Goal: Information Seeking & Learning: Learn about a topic

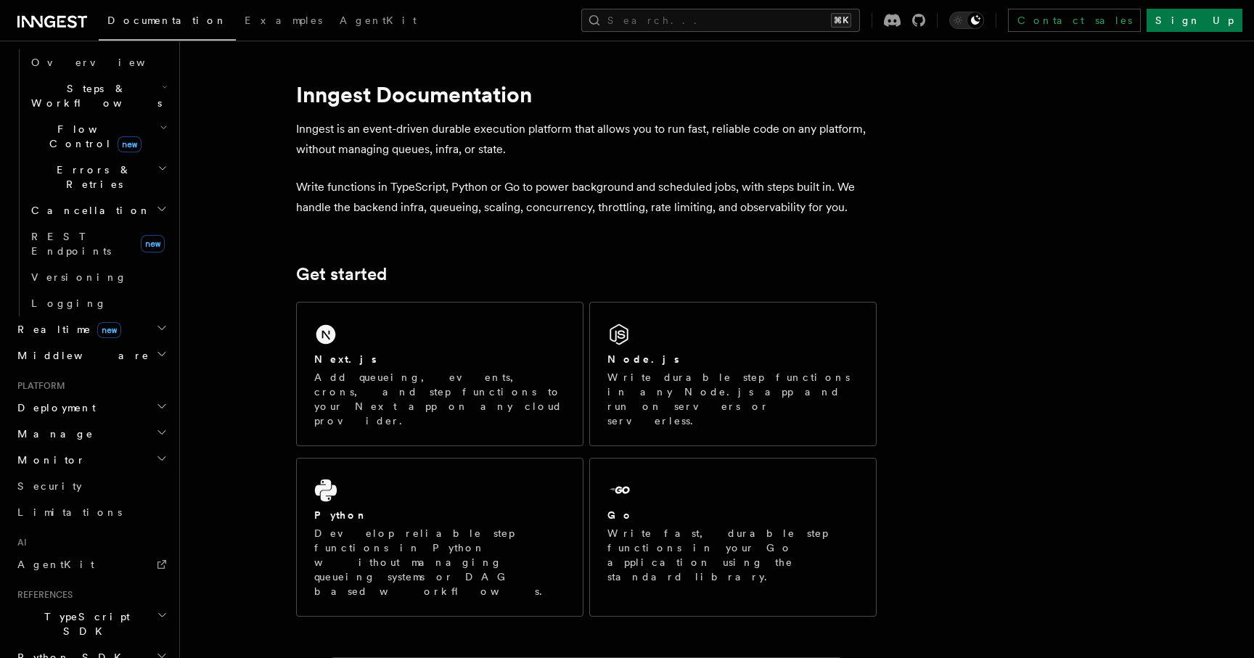
scroll to position [532, 0]
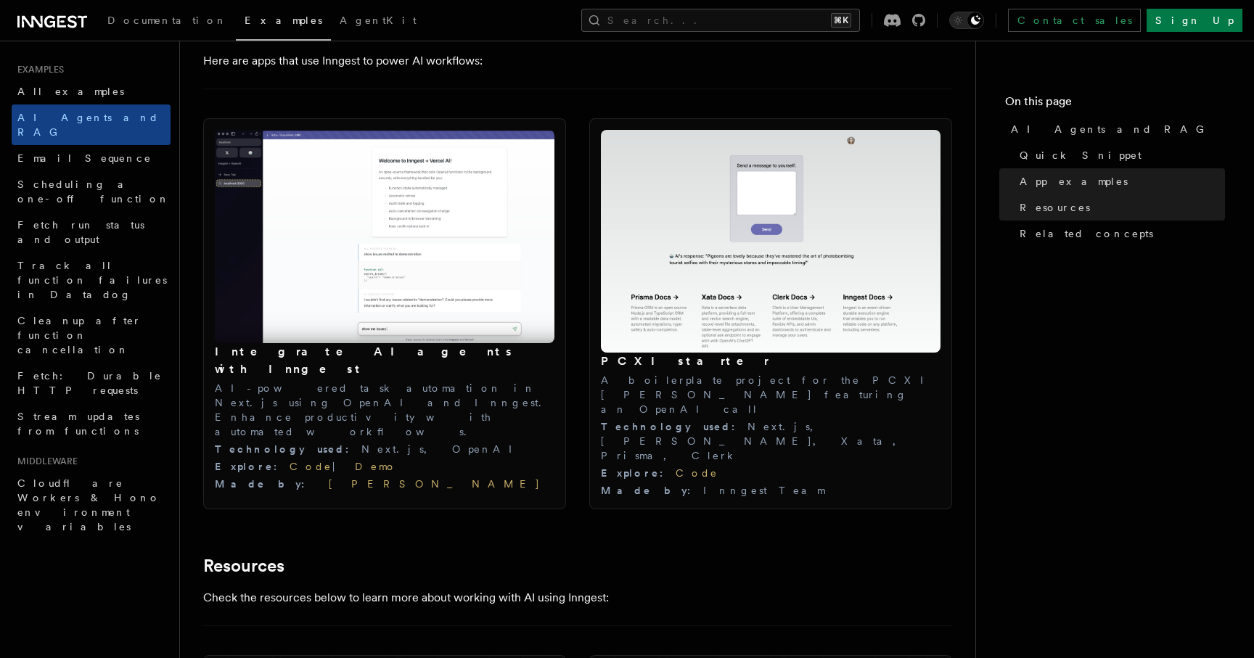
scroll to position [1522, 0]
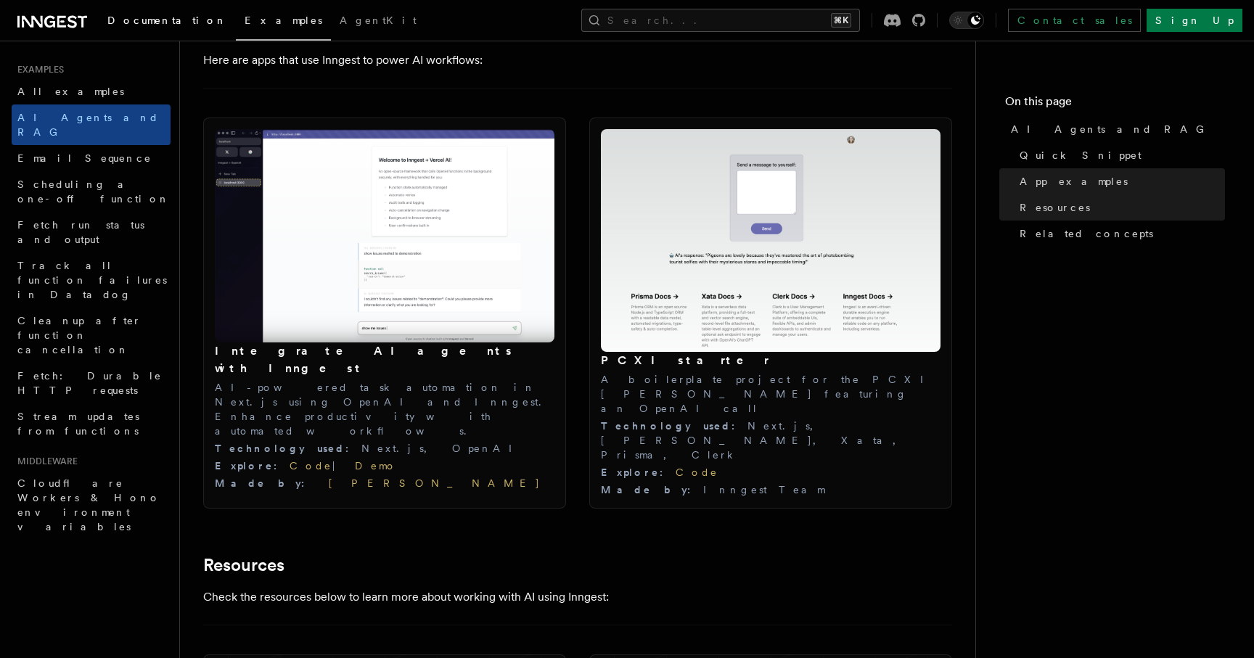
click at [139, 21] on span "Documentation" at bounding box center [167, 21] width 120 height 12
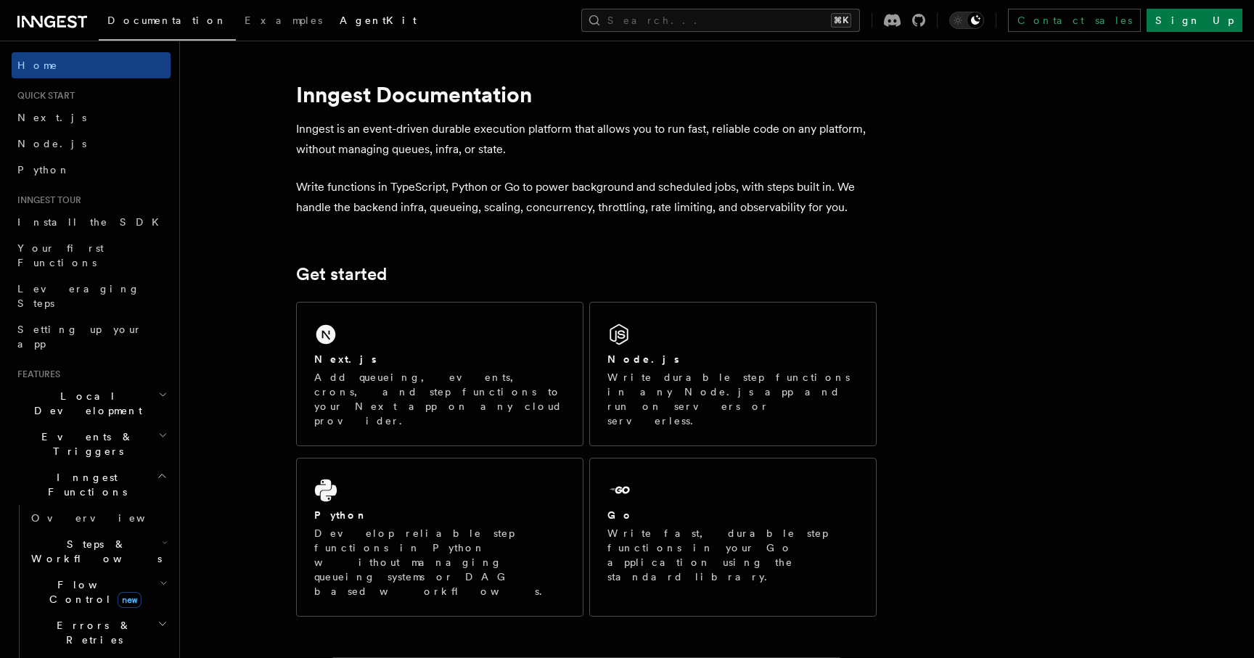
click at [340, 21] on span "AgentKit" at bounding box center [378, 21] width 77 height 12
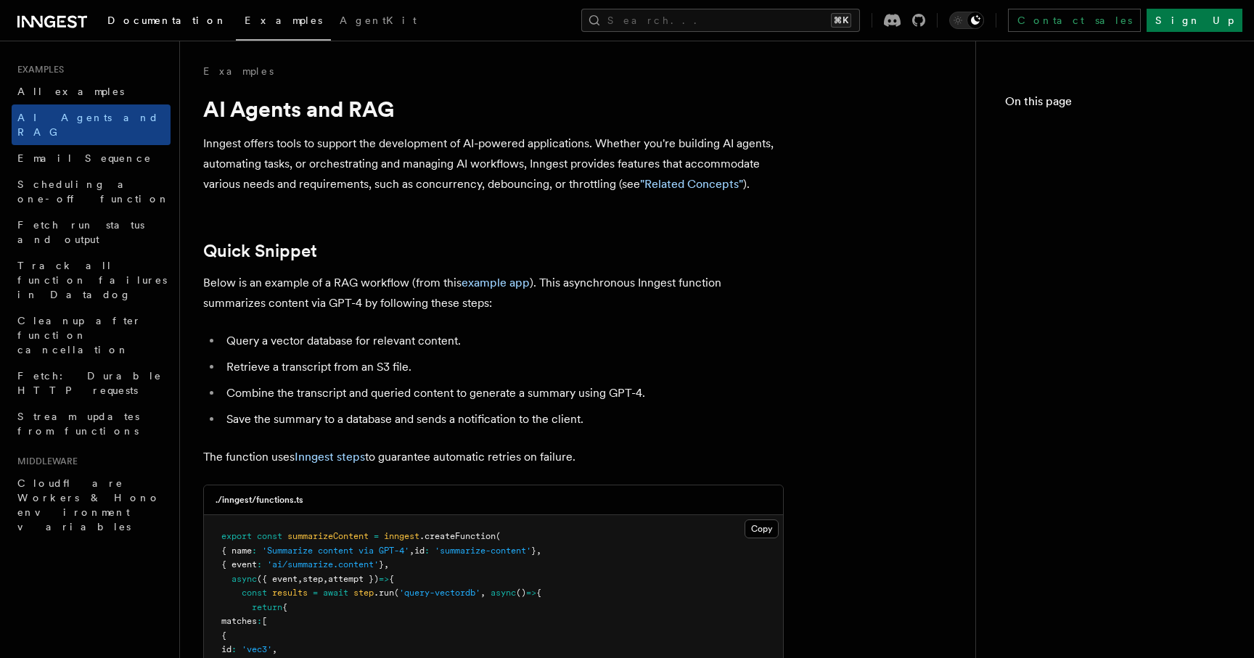
scroll to position [1522, 0]
